Goal: Information Seeking & Learning: Learn about a topic

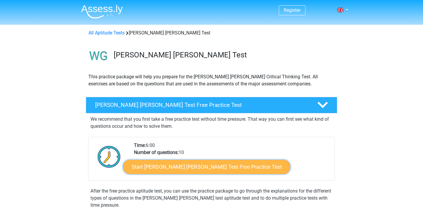
click at [191, 164] on link "Start Watson Glaser Test Free Practice Test" at bounding box center [206, 167] width 167 height 14
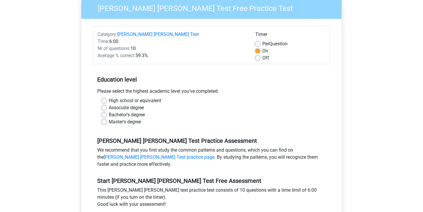
scroll to position [59, 0]
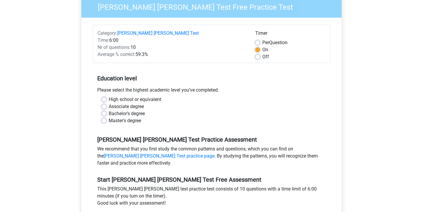
click at [134, 110] on label "Bachelor's degree" at bounding box center [127, 113] width 36 height 7
click at [106, 110] on input "Bachelor's degree" at bounding box center [104, 113] width 5 height 6
radio input "true"
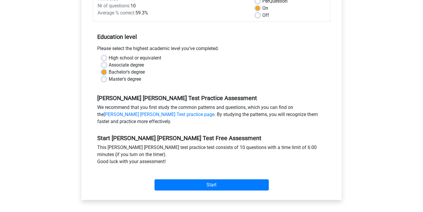
scroll to position [101, 0]
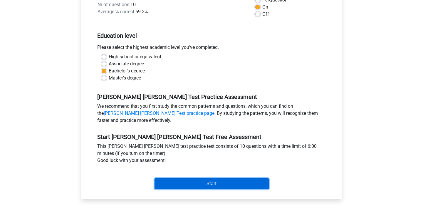
click at [210, 178] on input "Start" at bounding box center [212, 183] width 114 height 11
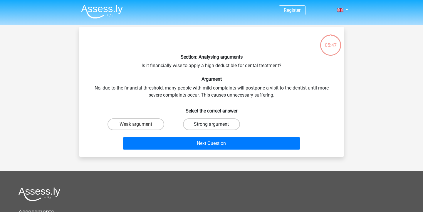
click at [202, 127] on label "Strong argument" at bounding box center [211, 124] width 57 height 12
click at [212, 127] on input "Strong argument" at bounding box center [214, 126] width 4 height 4
radio input "true"
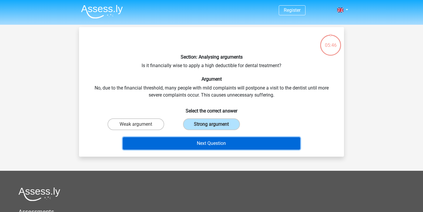
click at [211, 141] on button "Next Question" at bounding box center [212, 143] width 178 height 12
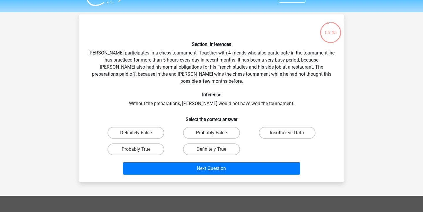
scroll to position [12, 0]
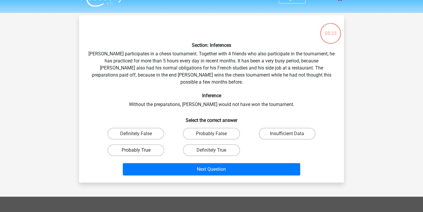
click at [153, 144] on label "Probably True" at bounding box center [136, 150] width 57 height 12
click at [140, 150] on input "Probably True" at bounding box center [138, 152] width 4 height 4
radio input "true"
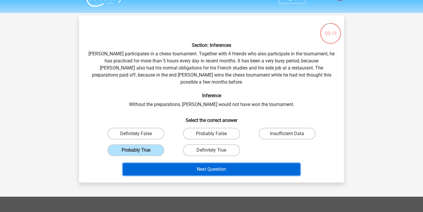
click at [200, 163] on button "Next Question" at bounding box center [212, 169] width 178 height 12
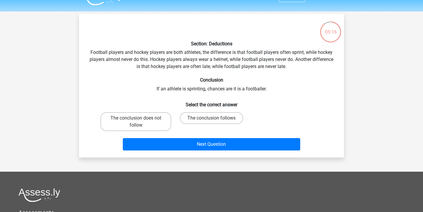
scroll to position [11, 0]
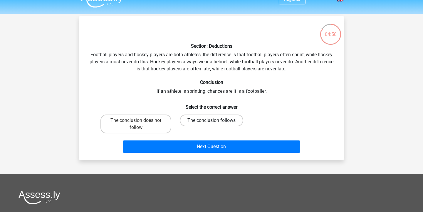
click at [204, 122] on label "The conclusion follows" at bounding box center [211, 120] width 63 height 12
click at [212, 122] on input "The conclusion follows" at bounding box center [214, 122] width 4 height 4
radio input "true"
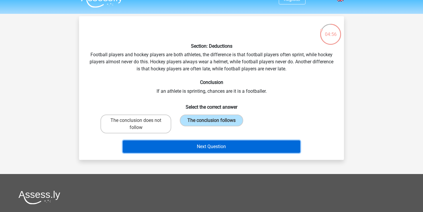
click at [211, 146] on button "Next Question" at bounding box center [212, 146] width 178 height 12
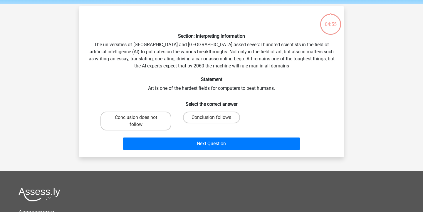
scroll to position [27, 0]
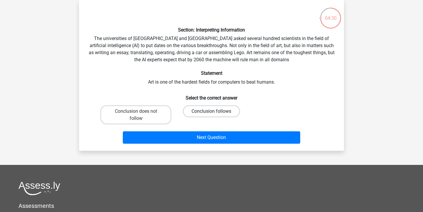
click at [216, 111] on label "Conclusion follows" at bounding box center [211, 111] width 57 height 12
click at [215, 111] on input "Conclusion follows" at bounding box center [214, 113] width 4 height 4
radio input "true"
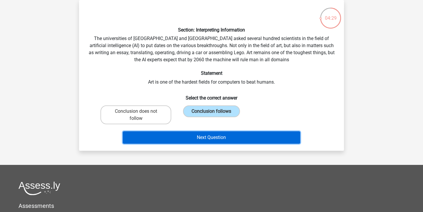
click at [226, 135] on button "Next Question" at bounding box center [212, 137] width 178 height 12
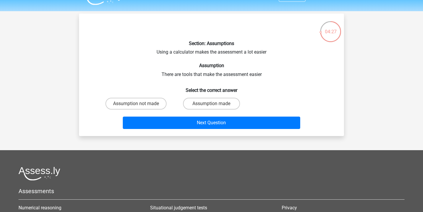
scroll to position [8, 0]
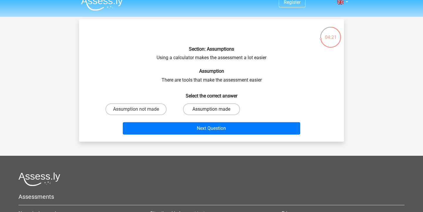
click at [218, 108] on label "Assumption made" at bounding box center [211, 109] width 57 height 12
click at [215, 109] on input "Assumption made" at bounding box center [214, 111] width 4 height 4
radio input "true"
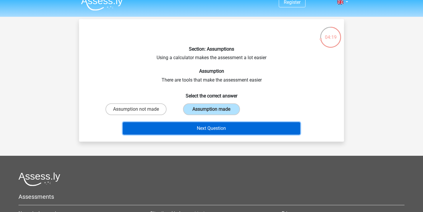
click at [219, 128] on button "Next Question" at bounding box center [212, 128] width 178 height 12
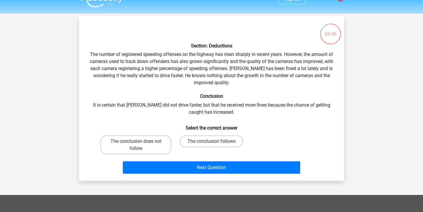
scroll to position [12, 0]
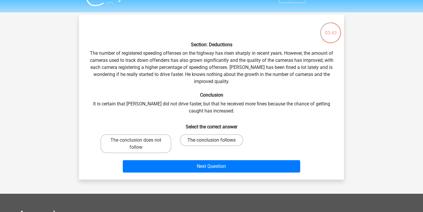
click at [224, 139] on label "The conclusion follows" at bounding box center [211, 140] width 63 height 12
click at [215, 140] on input "The conclusion follows" at bounding box center [214, 142] width 4 height 4
radio input "true"
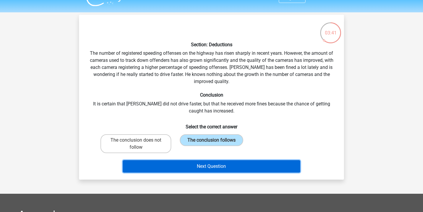
click at [226, 164] on button "Next Question" at bounding box center [212, 166] width 178 height 12
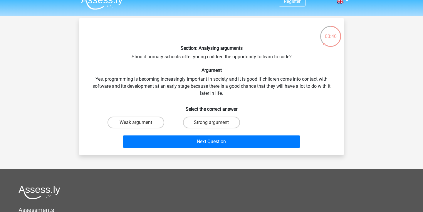
scroll to position [6, 0]
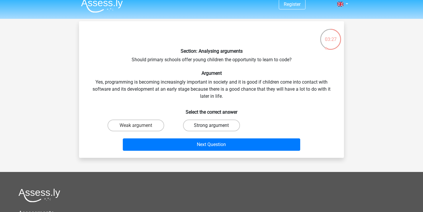
click at [227, 121] on label "Strong argument" at bounding box center [211, 125] width 57 height 12
click at [215, 125] on input "Strong argument" at bounding box center [214, 127] width 4 height 4
radio input "true"
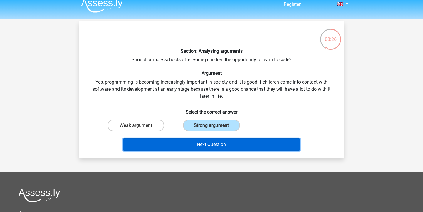
click at [233, 140] on button "Next Question" at bounding box center [212, 144] width 178 height 12
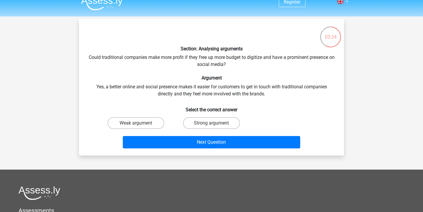
scroll to position [7, 0]
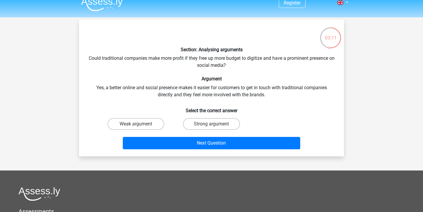
click at [214, 125] on input "Strong argument" at bounding box center [214, 126] width 4 height 4
radio input "true"
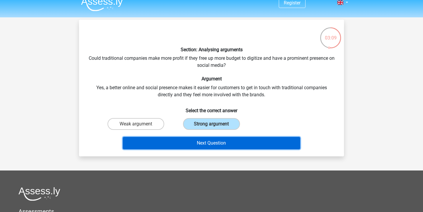
click at [222, 141] on button "Next Question" at bounding box center [212, 143] width 178 height 12
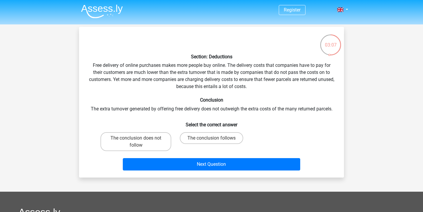
scroll to position [0, 0]
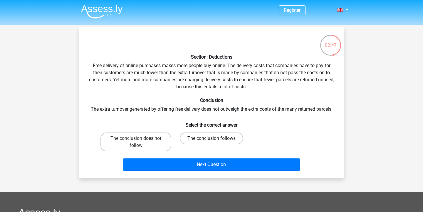
click at [216, 138] on label "The conclusion follows" at bounding box center [211, 138] width 63 height 12
click at [215, 138] on input "The conclusion follows" at bounding box center [214, 140] width 4 height 4
radio input "true"
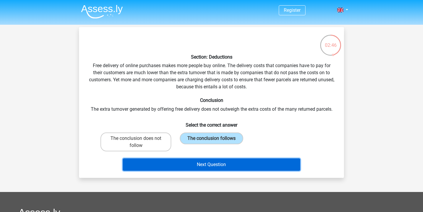
click at [231, 164] on button "Next Question" at bounding box center [212, 164] width 178 height 12
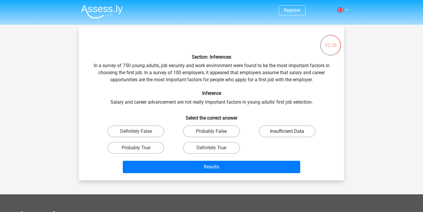
click at [281, 133] on label "Insufficient Data" at bounding box center [287, 131] width 57 height 12
click at [287, 133] on input "Insufficient Data" at bounding box center [289, 133] width 4 height 4
radio input "true"
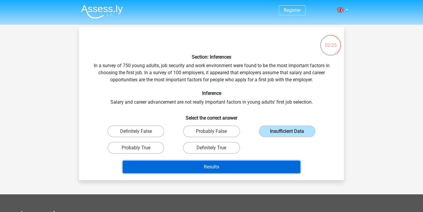
click at [263, 166] on button "Results" at bounding box center [212, 166] width 178 height 12
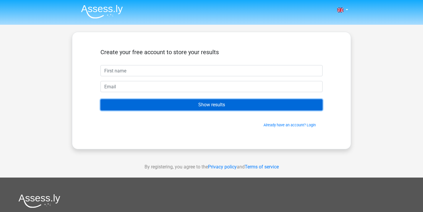
click at [264, 105] on input "Show results" at bounding box center [211, 104] width 222 height 11
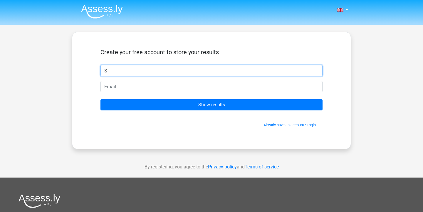
type input "Sally"
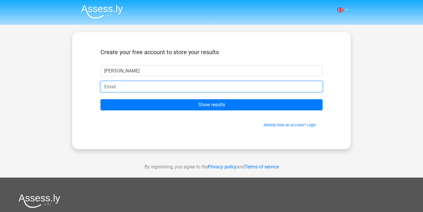
click at [167, 87] on input "email" at bounding box center [211, 86] width 222 height 11
type input "sallymaccann@gmail.com"
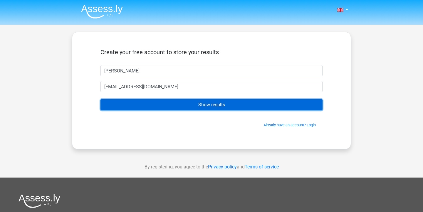
click at [170, 103] on input "Show results" at bounding box center [211, 104] width 222 height 11
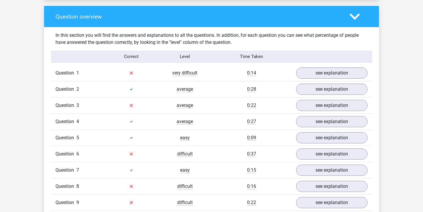
scroll to position [434, 0]
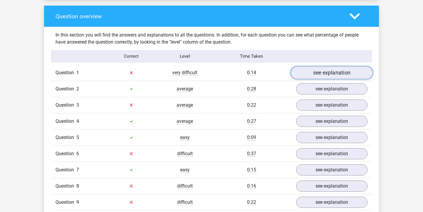
click at [302, 66] on link "see explanation" at bounding box center [332, 72] width 82 height 13
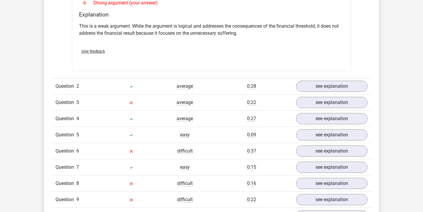
scroll to position [595, 0]
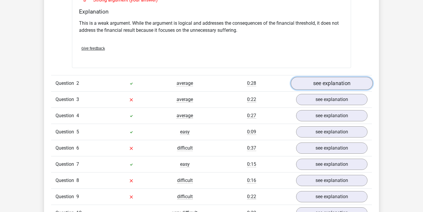
click at [324, 77] on link "see explanation" at bounding box center [332, 83] width 82 height 13
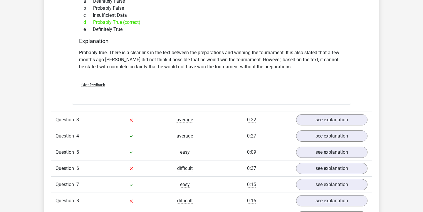
scroll to position [766, 0]
click at [325, 115] on link "see explanation" at bounding box center [332, 119] width 82 height 13
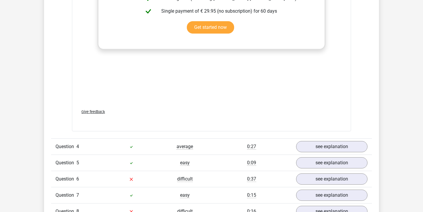
scroll to position [1069, 0]
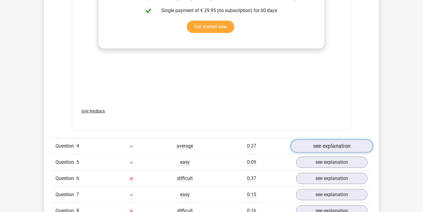
click at [325, 146] on link "see explanation" at bounding box center [332, 146] width 82 height 13
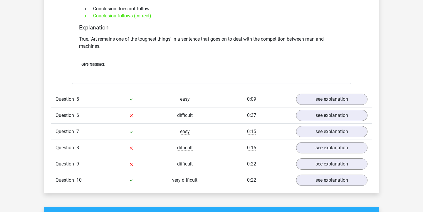
scroll to position [1297, 0]
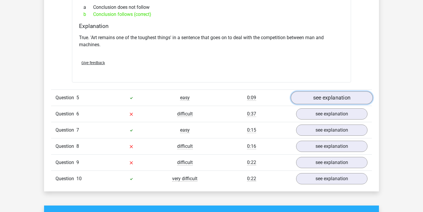
click at [329, 93] on link "see explanation" at bounding box center [332, 97] width 82 height 13
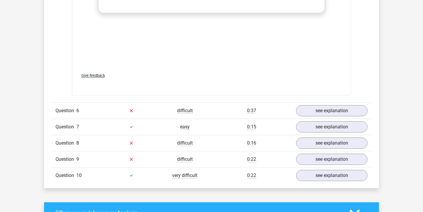
scroll to position [1615, 0]
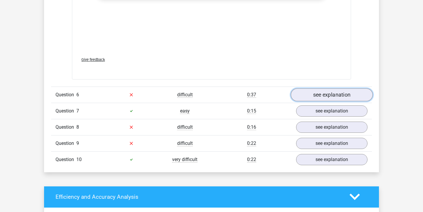
click at [329, 95] on link "see explanation" at bounding box center [332, 94] width 82 height 13
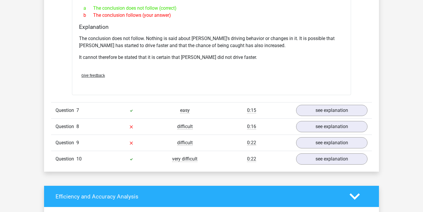
scroll to position [1806, 0]
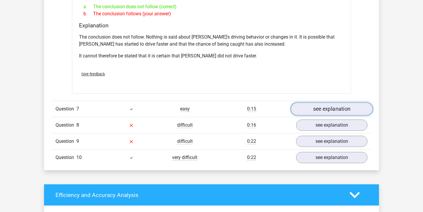
click at [328, 102] on link "see explanation" at bounding box center [332, 108] width 82 height 13
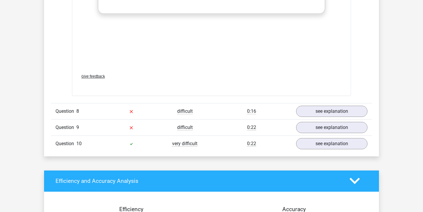
scroll to position [2127, 0]
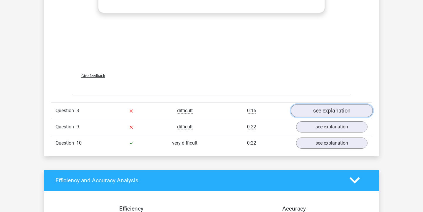
click at [329, 104] on link "see explanation" at bounding box center [332, 110] width 82 height 13
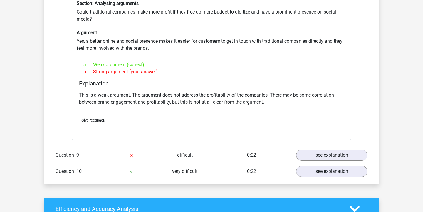
scroll to position [2255, 0]
click at [325, 148] on link "see explanation" at bounding box center [332, 154] width 82 height 13
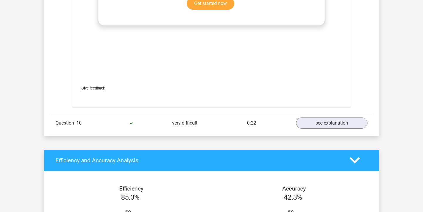
scroll to position [2624, 0]
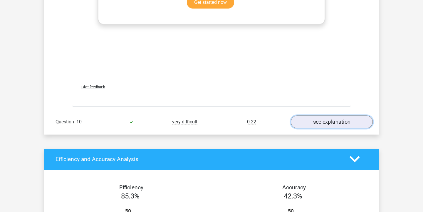
click at [326, 115] on link "see explanation" at bounding box center [332, 121] width 82 height 13
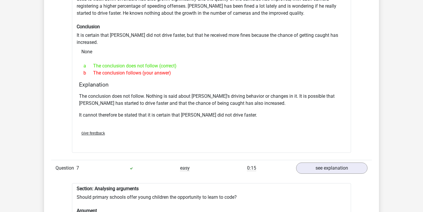
scroll to position [1745, 0]
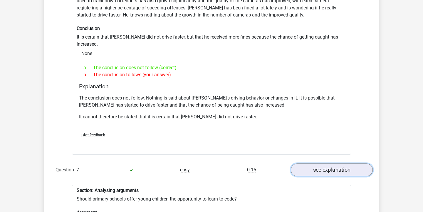
click at [316, 163] on link "see explanation" at bounding box center [332, 169] width 82 height 13
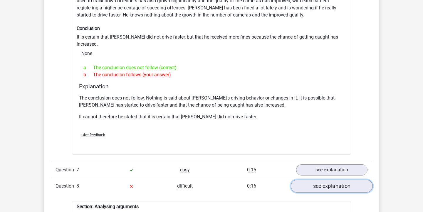
click at [326, 179] on link "see explanation" at bounding box center [332, 185] width 82 height 13
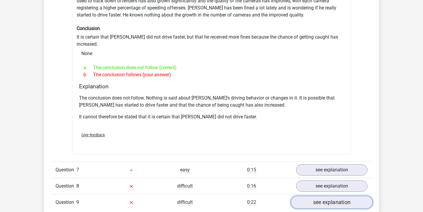
click at [334, 195] on link "see explanation" at bounding box center [332, 201] width 82 height 13
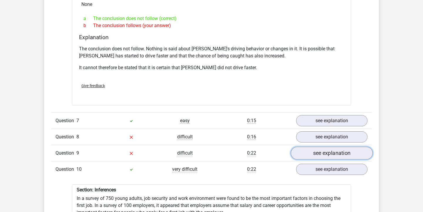
scroll to position [1795, 0]
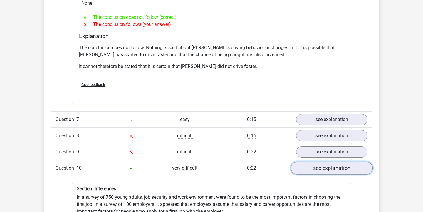
click at [335, 161] on link "see explanation" at bounding box center [332, 167] width 82 height 13
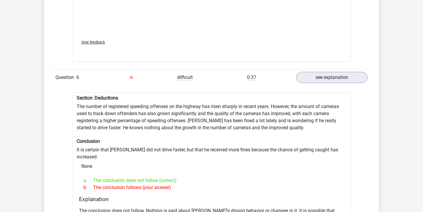
scroll to position [1632, 0]
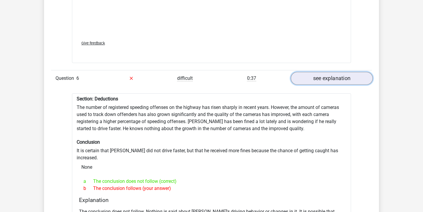
click at [332, 73] on link "see explanation" at bounding box center [332, 78] width 82 height 13
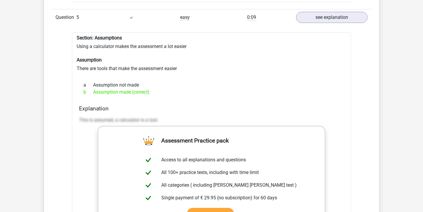
scroll to position [1363, 0]
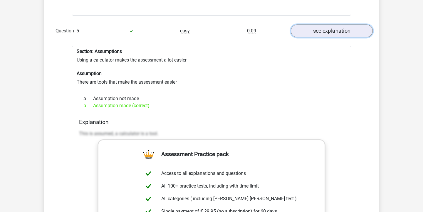
click at [338, 29] on link "see explanation" at bounding box center [332, 30] width 82 height 13
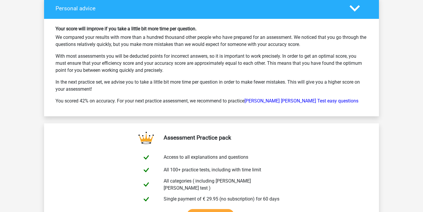
scroll to position [1679, 0]
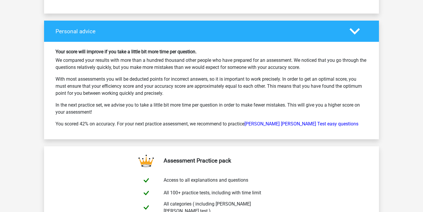
click at [357, 28] on icon at bounding box center [355, 31] width 10 height 10
